Goal: Task Accomplishment & Management: Use online tool/utility

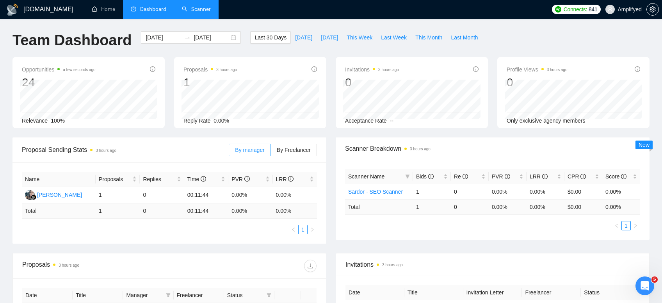
click at [188, 9] on link "Scanner" at bounding box center [196, 9] width 29 height 7
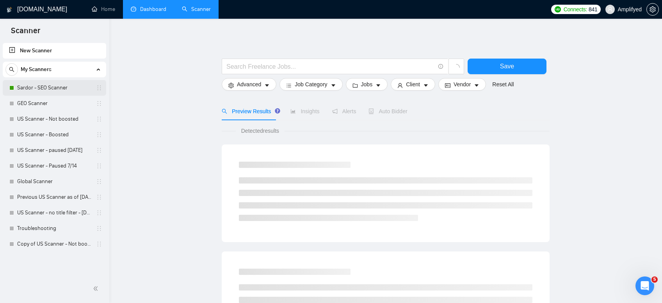
click at [53, 87] on link "Sardor - SEO Scanner" at bounding box center [54, 88] width 74 height 16
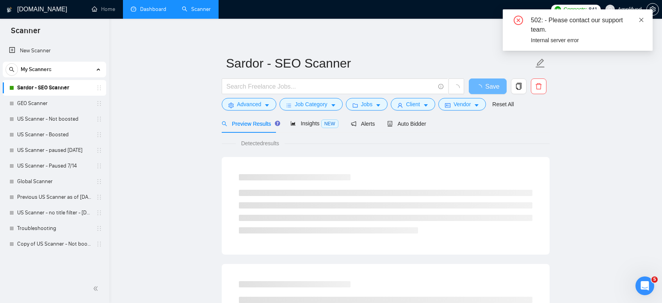
click at [641, 20] on icon "close" at bounding box center [641, 20] width 4 height 4
